Goal: Information Seeking & Learning: Learn about a topic

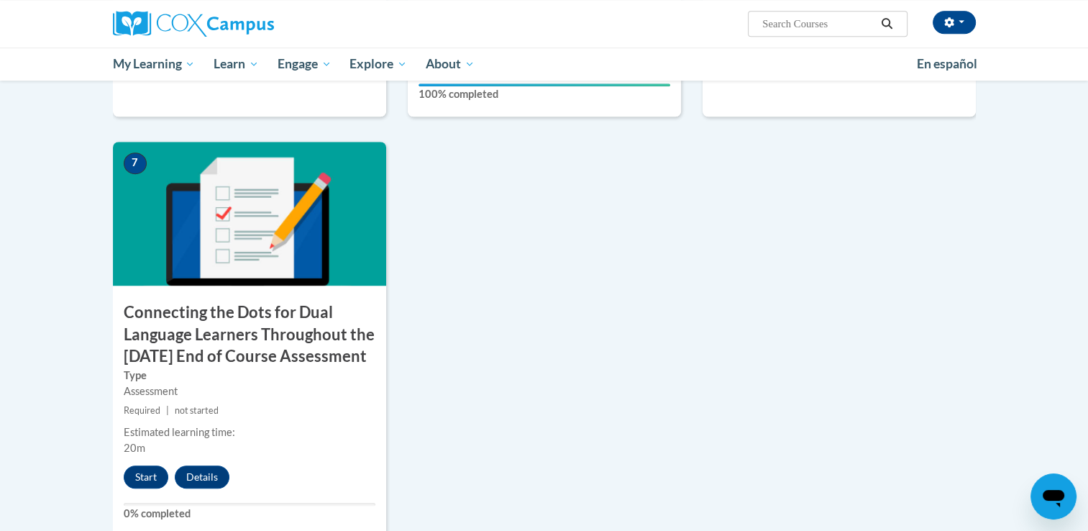
scroll to position [1122, 0]
